Goal: Find contact information: Find contact information

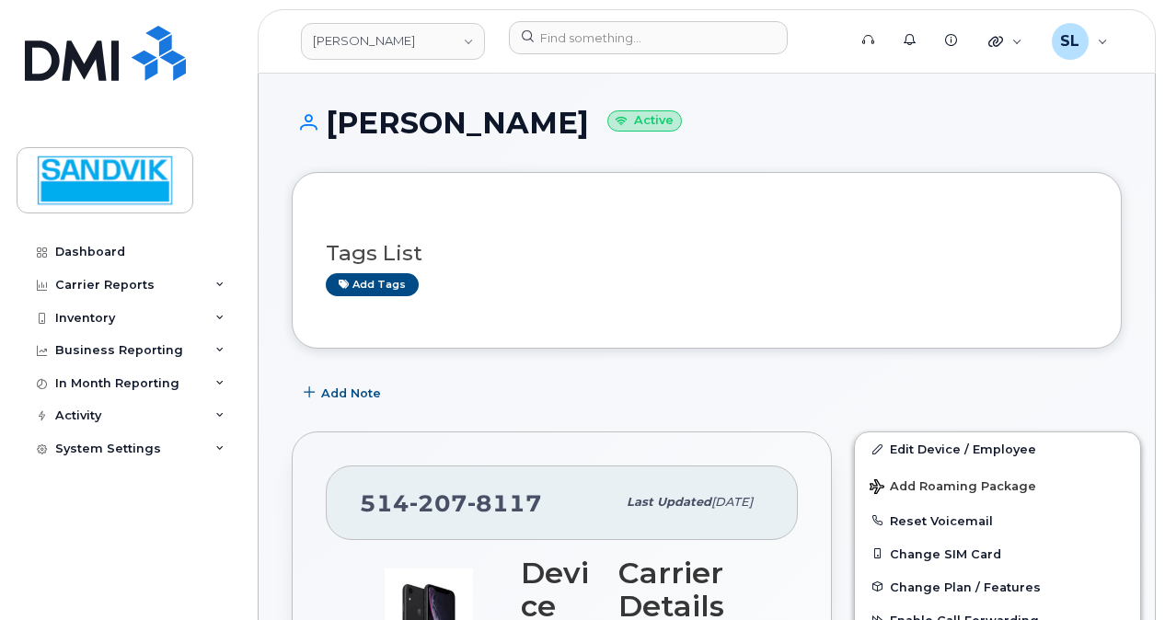
scroll to position [184, 0]
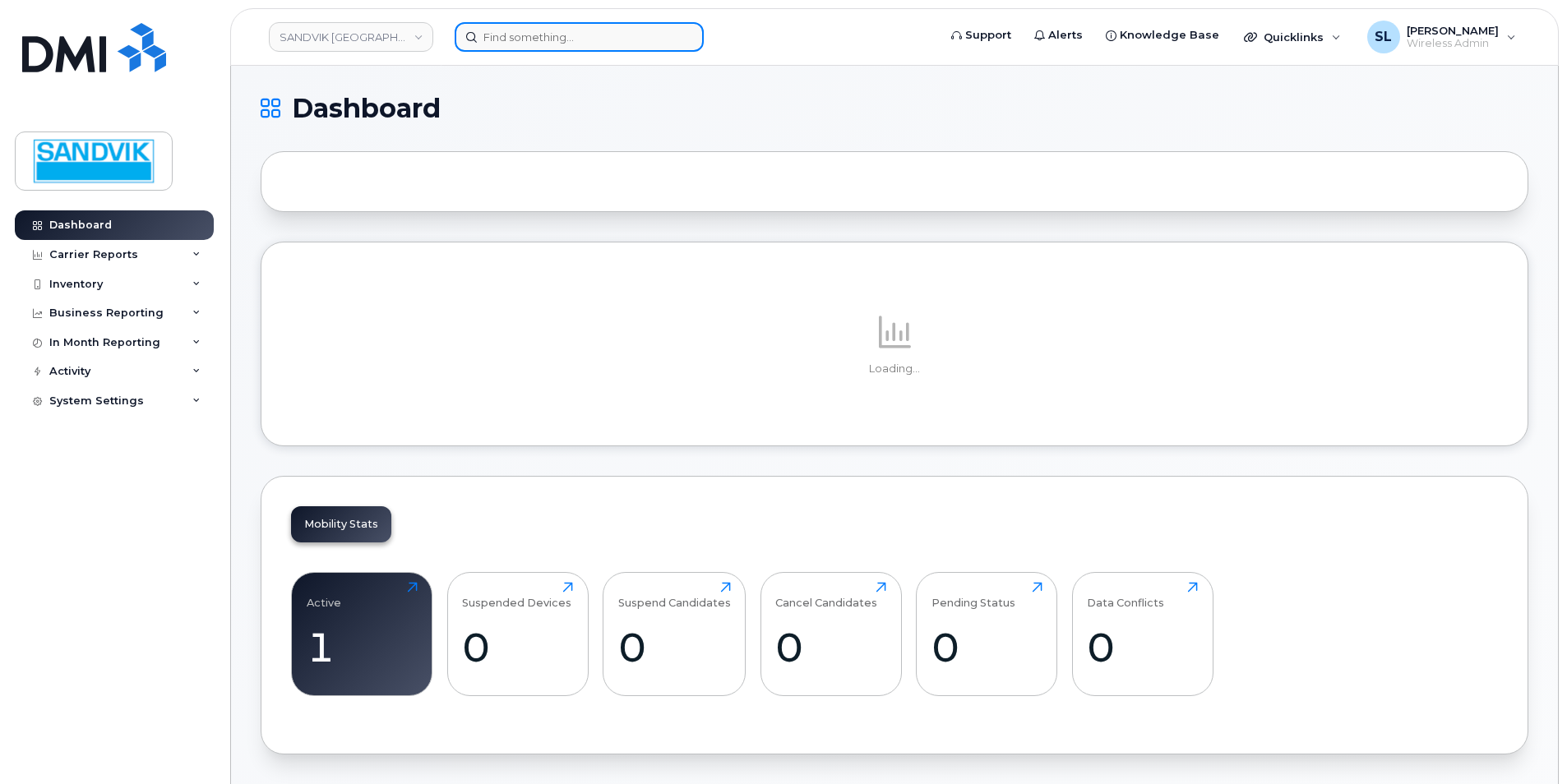
click at [492, 37] on input at bounding box center [579, 37] width 249 height 29
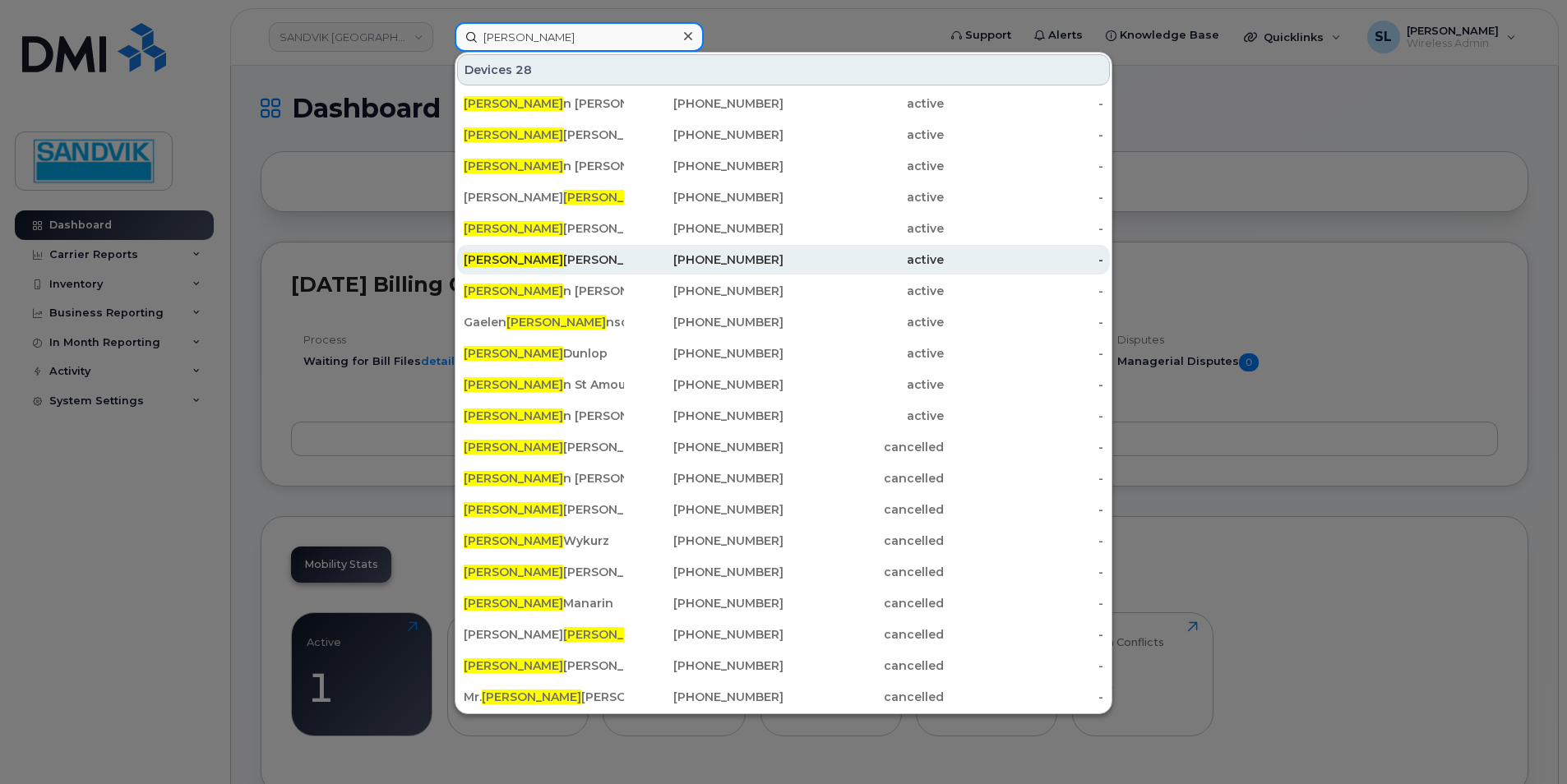
type input "steve"
click at [604, 262] on div "Steve Atkins" at bounding box center [543, 260] width 160 height 16
